Goal: Task Accomplishment & Management: Manage account settings

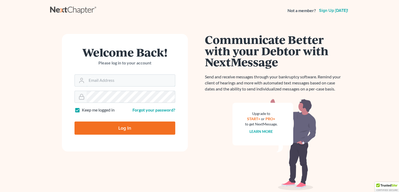
type input "[PERSON_NAME][EMAIL_ADDRESS][DOMAIN_NAME]"
click at [134, 127] on input "Log In" at bounding box center [125, 127] width 101 height 13
type input "Thinking..."
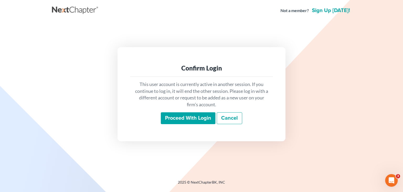
click at [184, 114] on input "Proceed with login" at bounding box center [188, 118] width 55 height 12
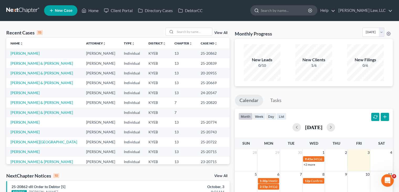
click at [279, 11] on input "search" at bounding box center [285, 11] width 48 height 10
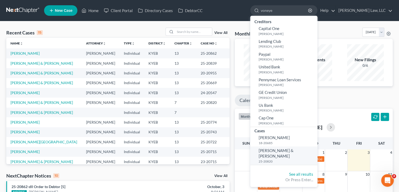
type input "voneye"
click at [269, 153] on link "Voneye, Jeremy & Melissa 25-20820" at bounding box center [283, 155] width 67 height 18
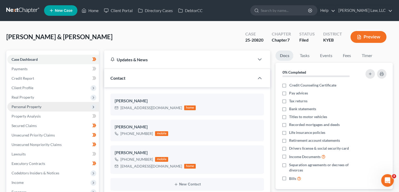
click at [42, 107] on span "Personal Property" at bounding box center [53, 106] width 92 height 9
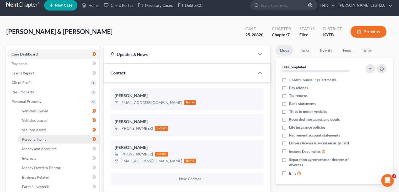
click at [44, 137] on span "Personal Items" at bounding box center [34, 139] width 24 height 4
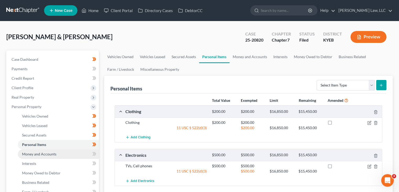
click at [40, 155] on span "Money and Accounts" at bounding box center [39, 153] width 34 height 4
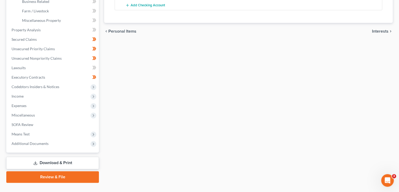
scroll to position [180, 0]
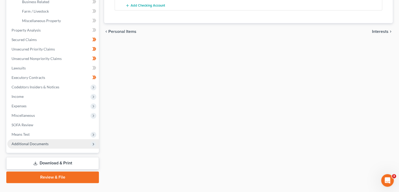
click at [45, 145] on span "Additional Documents" at bounding box center [30, 143] width 37 height 4
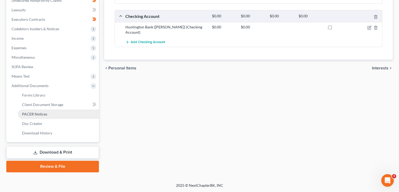
click at [39, 112] on span "PACER Notices" at bounding box center [34, 114] width 25 height 4
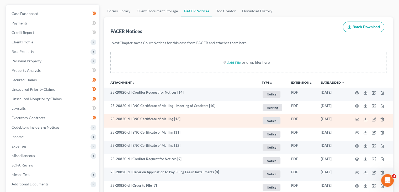
scroll to position [47, 0]
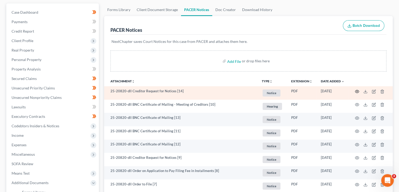
click at [357, 90] on icon "button" at bounding box center [357, 91] width 4 height 4
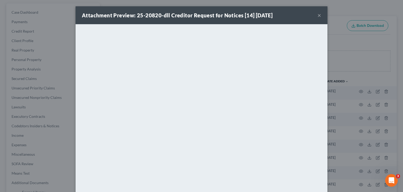
click at [318, 15] on button "×" at bounding box center [320, 15] width 4 height 6
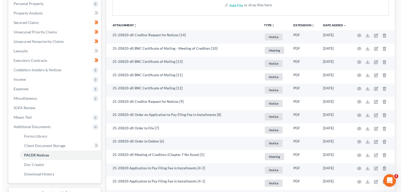
scroll to position [121, 0]
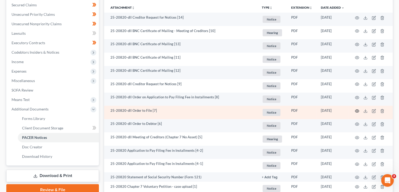
click at [357, 110] on icon "button" at bounding box center [357, 111] width 4 height 4
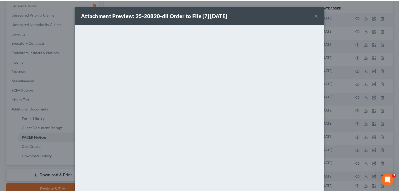
scroll to position [8, 0]
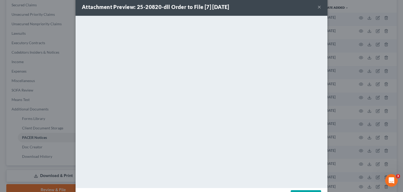
click at [318, 7] on button "×" at bounding box center [320, 7] width 4 height 6
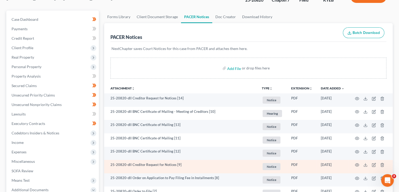
scroll to position [0, 0]
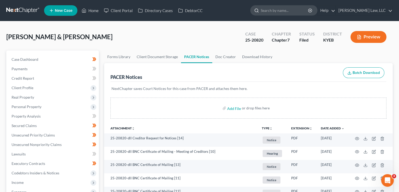
click at [269, 11] on input "search" at bounding box center [285, 11] width 48 height 10
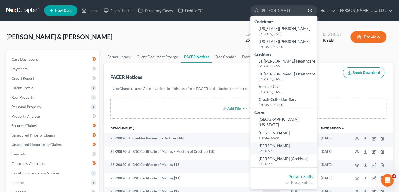
type input "hensley"
click at [278, 148] on small "25-20774" at bounding box center [287, 150] width 57 height 4
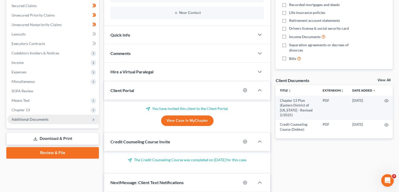
scroll to position [122, 0]
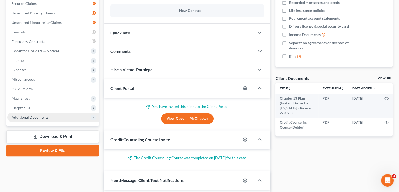
click at [59, 115] on span "Additional Documents" at bounding box center [53, 116] width 92 height 9
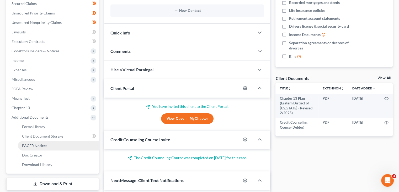
click at [40, 141] on link "PACER Notices" at bounding box center [58, 145] width 81 height 9
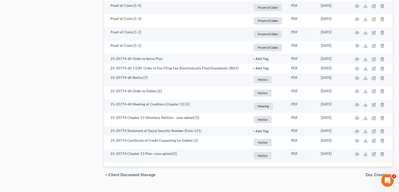
scroll to position [371, 0]
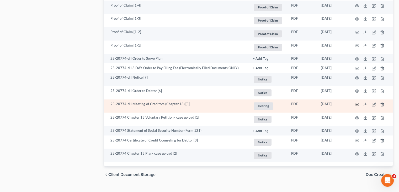
click at [358, 104] on circle "button" at bounding box center [357, 104] width 1 height 1
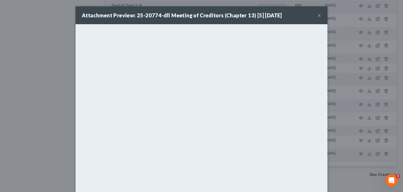
click at [318, 14] on button "×" at bounding box center [320, 15] width 4 height 6
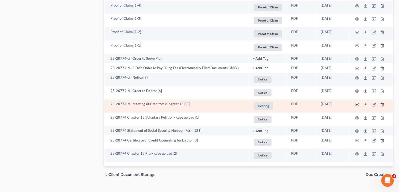
click at [358, 105] on icon "button" at bounding box center [357, 104] width 4 height 3
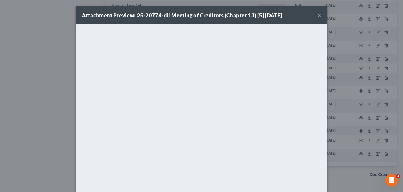
click at [319, 14] on button "×" at bounding box center [320, 15] width 4 height 6
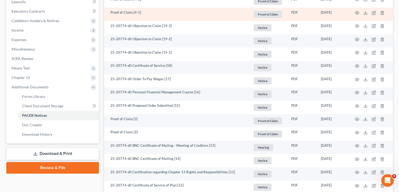
scroll to position [0, 0]
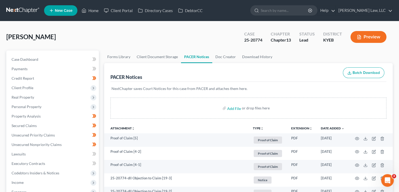
click at [281, 5] on ul "New Case Home Client Portal Directory Cases DebtorCC - No Result - Codebtors Ge…" at bounding box center [218, 11] width 349 height 14
click at [280, 8] on input "search" at bounding box center [285, 11] width 48 height 10
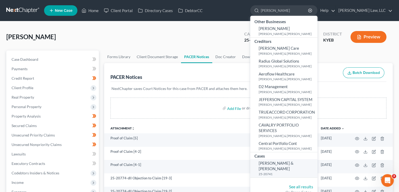
type input "mccracken"
click at [281, 161] on span "McCracken, Zachary & Amber" at bounding box center [276, 165] width 35 height 10
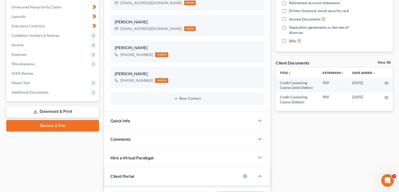
scroll to position [145, 0]
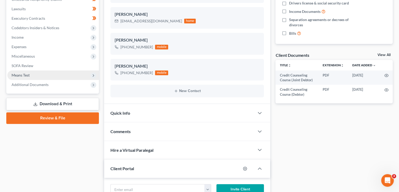
click at [32, 78] on span "Means Test" at bounding box center [53, 74] width 92 height 9
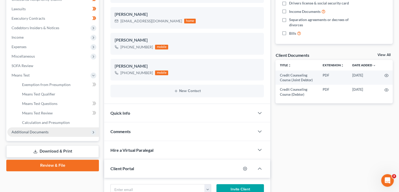
click at [29, 129] on span "Additional Documents" at bounding box center [53, 131] width 92 height 9
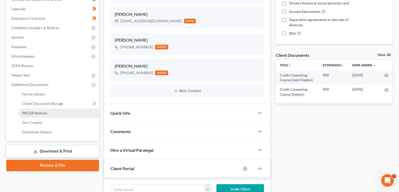
click at [35, 109] on link "PACER Notices" at bounding box center [58, 112] width 81 height 9
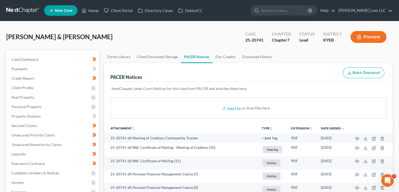
click at [269, 3] on nav "Home New Case Client Portal Directory Cases DebtorCC Danielle Lawrence Law, LLC…" at bounding box center [199, 10] width 399 height 21
click at [269, 11] on input "search" at bounding box center [285, 11] width 48 height 10
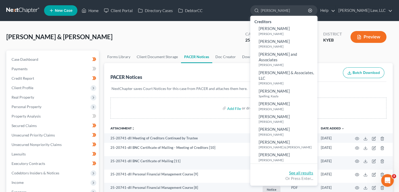
type input "lawrence"
click at [301, 170] on link "See all results" at bounding box center [301, 172] width 24 height 5
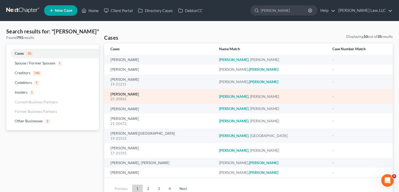
click at [138, 93] on link "Lawrence, Brandy" at bounding box center [125, 94] width 29 height 4
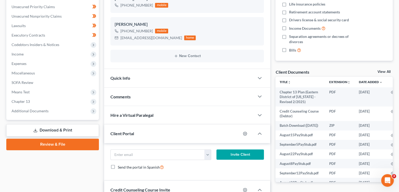
scroll to position [148, 0]
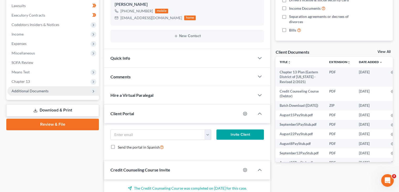
click at [61, 90] on span "Additional Documents" at bounding box center [53, 90] width 92 height 9
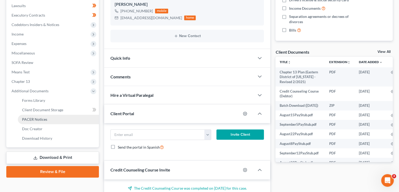
click at [33, 116] on link "PACER Notices" at bounding box center [58, 118] width 81 height 9
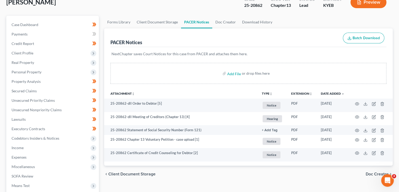
scroll to position [35, 0]
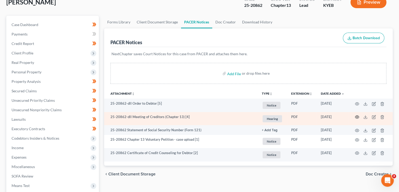
click at [356, 116] on icon "button" at bounding box center [357, 117] width 4 height 4
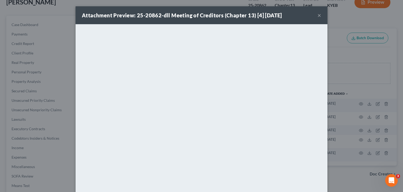
click at [318, 16] on button "×" at bounding box center [320, 15] width 4 height 6
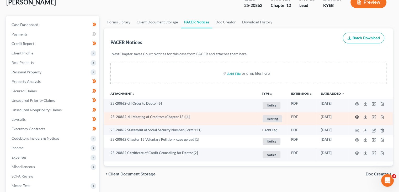
click at [359, 116] on icon "button" at bounding box center [357, 117] width 4 height 4
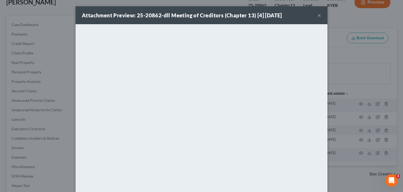
click at [318, 16] on button "×" at bounding box center [320, 15] width 4 height 6
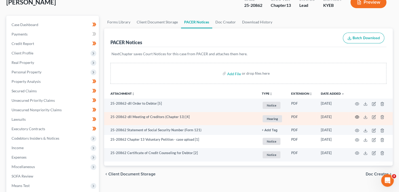
click at [357, 117] on icon "button" at bounding box center [357, 117] width 4 height 4
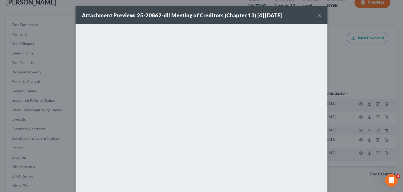
click at [318, 15] on button "×" at bounding box center [320, 15] width 4 height 6
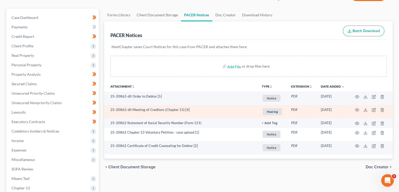
scroll to position [43, 0]
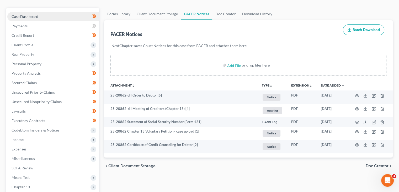
click at [58, 12] on link "Case Dashboard" at bounding box center [53, 16] width 92 height 9
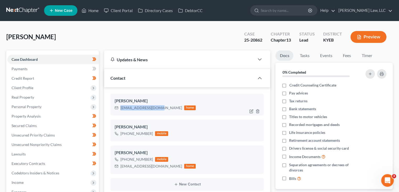
drag, startPoint x: 158, startPoint y: 108, endPoint x: 120, endPoint y: 109, distance: 38.1
click at [120, 109] on div "Katybell86@gmail.com home" at bounding box center [155, 107] width 81 height 7
drag, startPoint x: 154, startPoint y: 166, endPoint x: 120, endPoint y: 165, distance: 34.4
click at [120, 165] on div "lawrencebkaty@gmail.com home" at bounding box center [155, 166] width 81 height 7
copy div "lawrencebkaty@gmail.com"
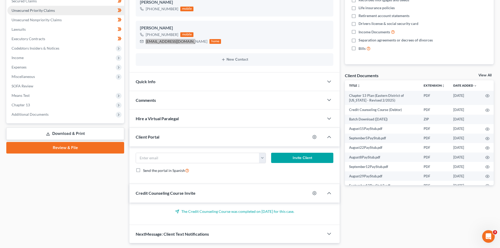
scroll to position [140, 0]
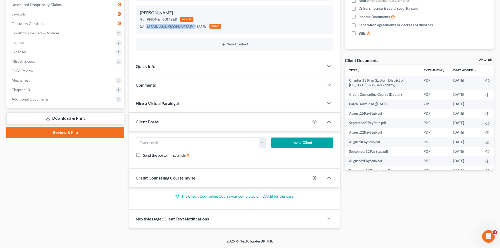
click at [60, 97] on span "Additional Documents" at bounding box center [65, 99] width 117 height 9
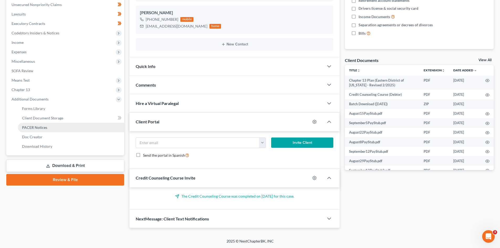
click at [41, 127] on span "PACER Notices" at bounding box center [34, 127] width 25 height 4
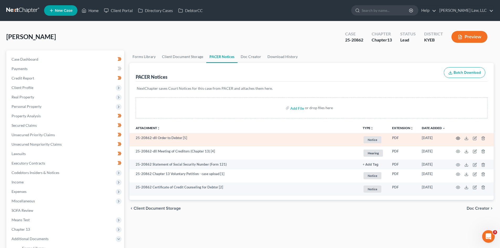
click at [403, 139] on icon "button" at bounding box center [458, 138] width 4 height 4
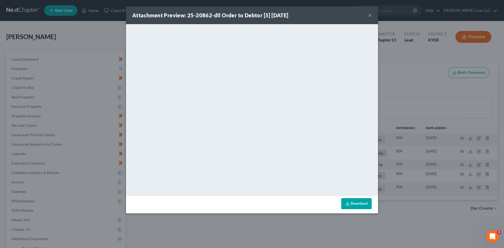
click at [368, 13] on button "×" at bounding box center [370, 15] width 4 height 6
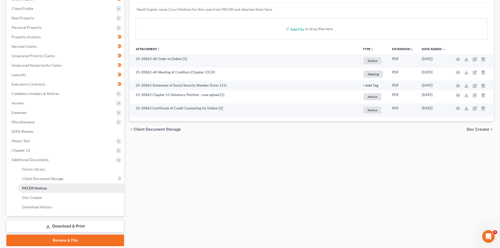
scroll to position [80, 0]
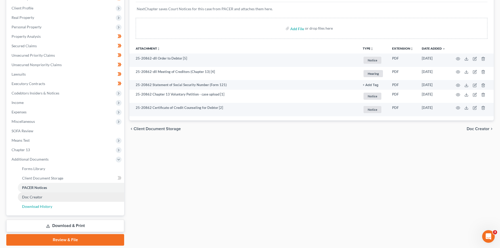
drag, startPoint x: 44, startPoint y: 204, endPoint x: 59, endPoint y: 193, distance: 17.5
click at [44, 191] on link "Download History" at bounding box center [71, 206] width 106 height 9
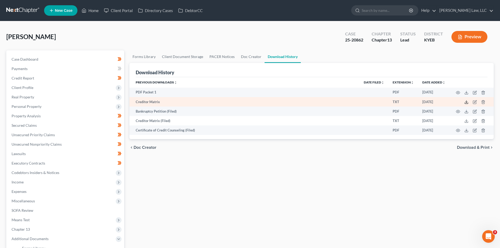
click at [403, 102] on icon at bounding box center [466, 102] width 4 height 4
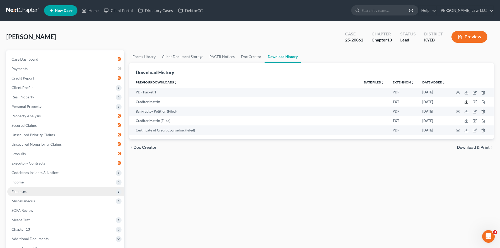
scroll to position [97, 0]
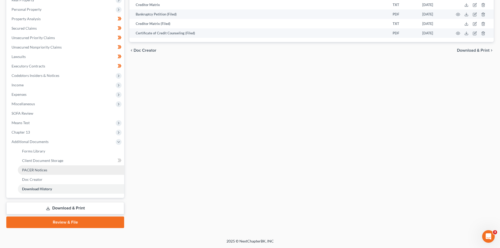
click at [46, 168] on span "PACER Notices" at bounding box center [34, 170] width 25 height 4
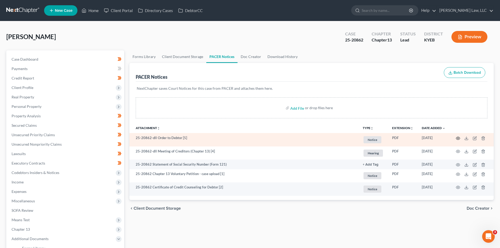
click at [403, 138] on icon "button" at bounding box center [458, 138] width 4 height 4
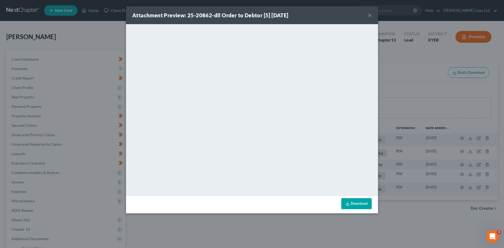
click at [370, 12] on button "×" at bounding box center [370, 15] width 4 height 6
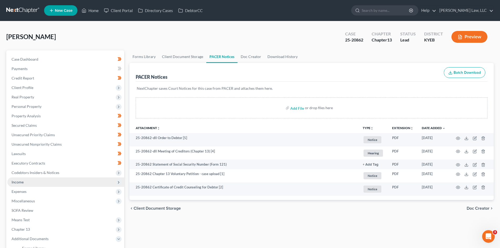
click at [27, 182] on span "Income" at bounding box center [65, 181] width 117 height 9
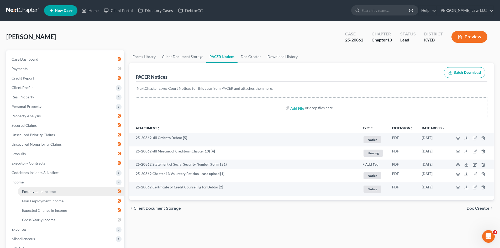
click at [34, 191] on span "Employment Income" at bounding box center [39, 191] width 34 height 4
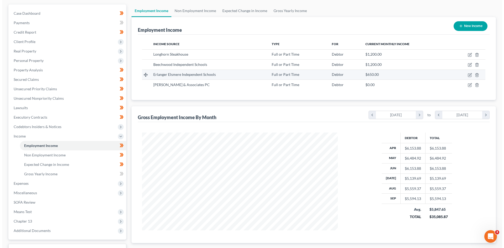
scroll to position [46, 0]
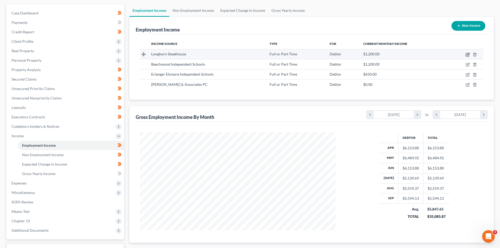
click at [403, 54] on icon "button" at bounding box center [468, 55] width 4 height 4
select select "0"
select select "9"
select select "0"
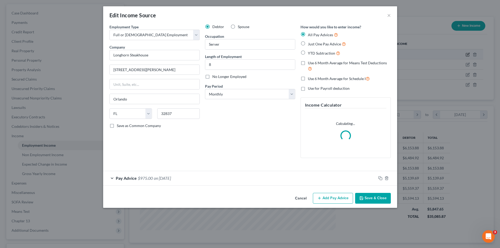
scroll to position [99, 208]
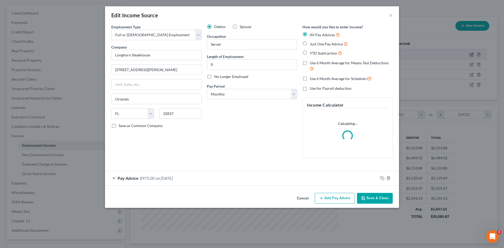
click at [403, 54] on div "Edit Income Source × Employment Type * Select Full or Part Time Employment Self…" at bounding box center [252, 124] width 504 height 248
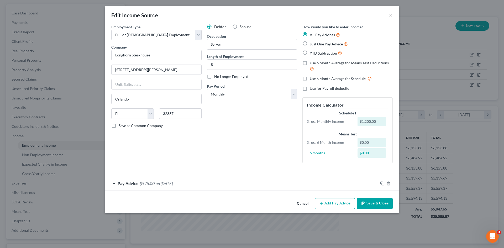
click at [374, 191] on button "Save & Close" at bounding box center [375, 203] width 36 height 11
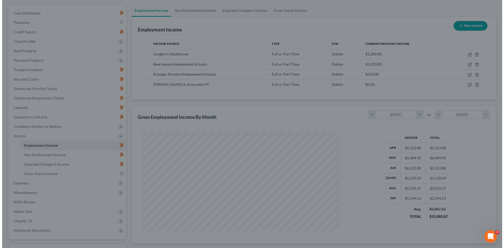
scroll to position [262436, 262328]
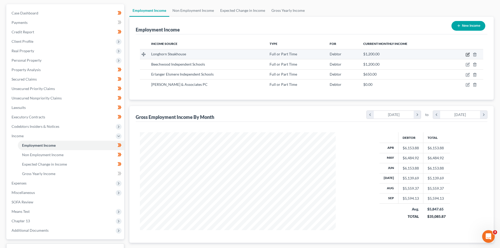
click at [403, 56] on icon "button" at bounding box center [468, 55] width 4 height 4
select select "0"
select select "9"
select select "0"
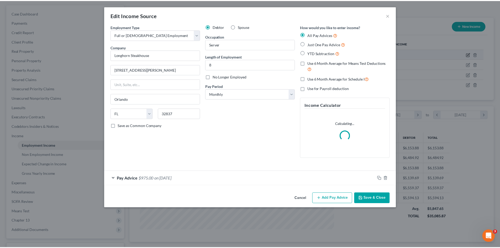
scroll to position [99, 208]
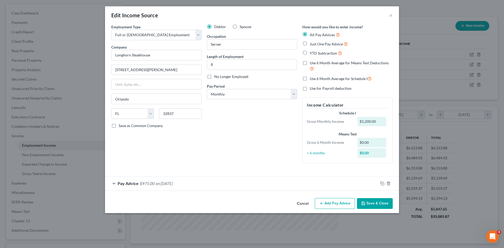
click at [374, 191] on button "Save & Close" at bounding box center [375, 203] width 36 height 11
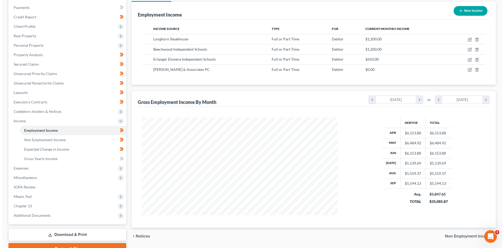
scroll to position [50, 0]
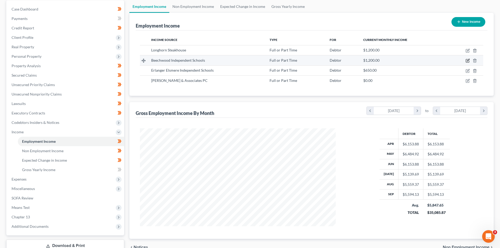
click at [403, 59] on icon "button" at bounding box center [467, 60] width 3 height 3
select select "0"
select select "18"
select select "0"
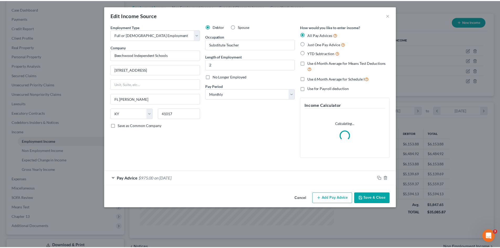
scroll to position [99, 208]
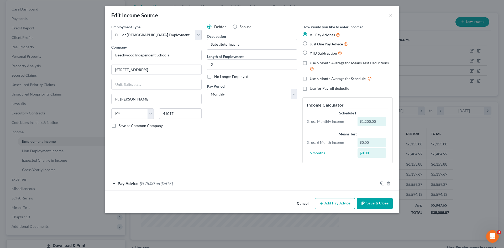
click at [369, 191] on button "Save & Close" at bounding box center [375, 203] width 36 height 11
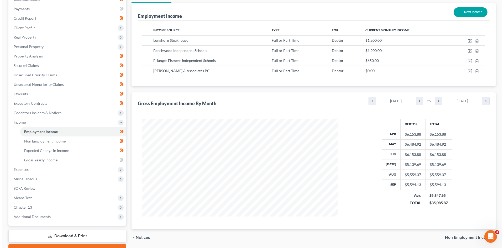
scroll to position [60, 0]
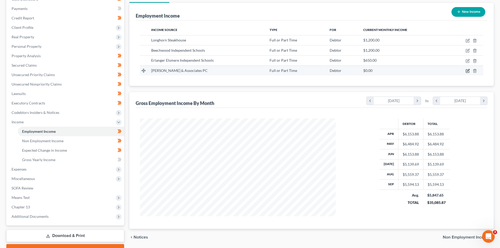
click at [403, 70] on icon "button" at bounding box center [468, 70] width 2 height 2
select select "0"
select select "18"
select select "0"
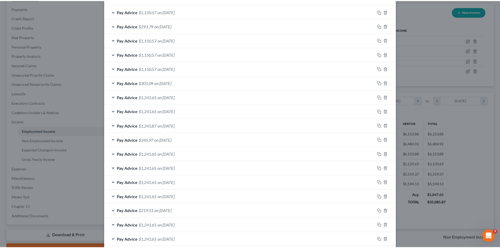
scroll to position [0, 0]
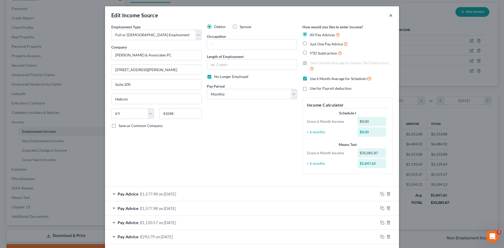
click at [389, 14] on button "×" at bounding box center [391, 15] width 4 height 6
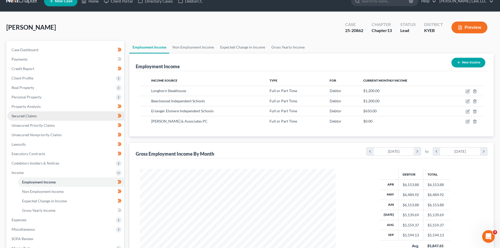
scroll to position [88, 0]
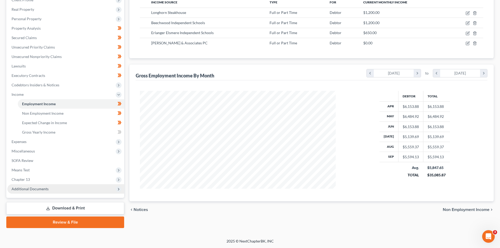
click at [35, 186] on span "Additional Documents" at bounding box center [65, 188] width 117 height 9
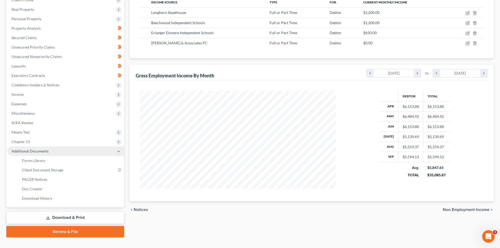
scroll to position [97, 0]
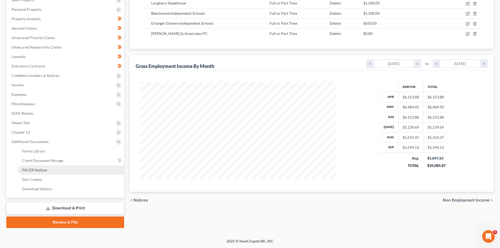
click at [38, 172] on span "PACER Notices" at bounding box center [34, 170] width 25 height 4
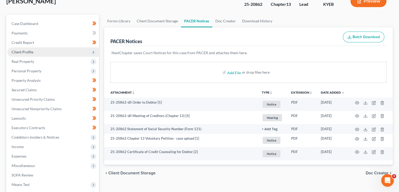
scroll to position [35, 0]
